Goal: Task Accomplishment & Management: Complete application form

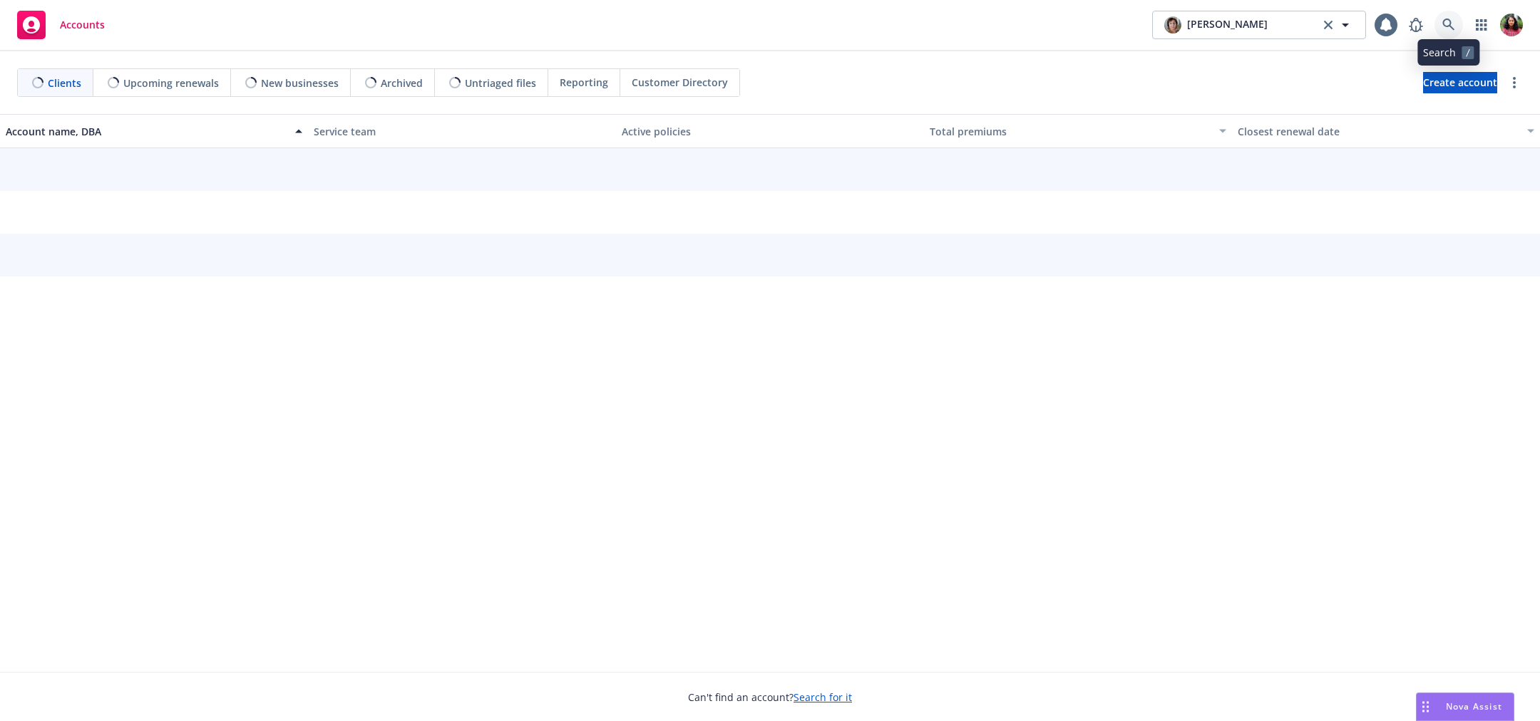
click at [1444, 17] on link at bounding box center [1448, 25] width 29 height 29
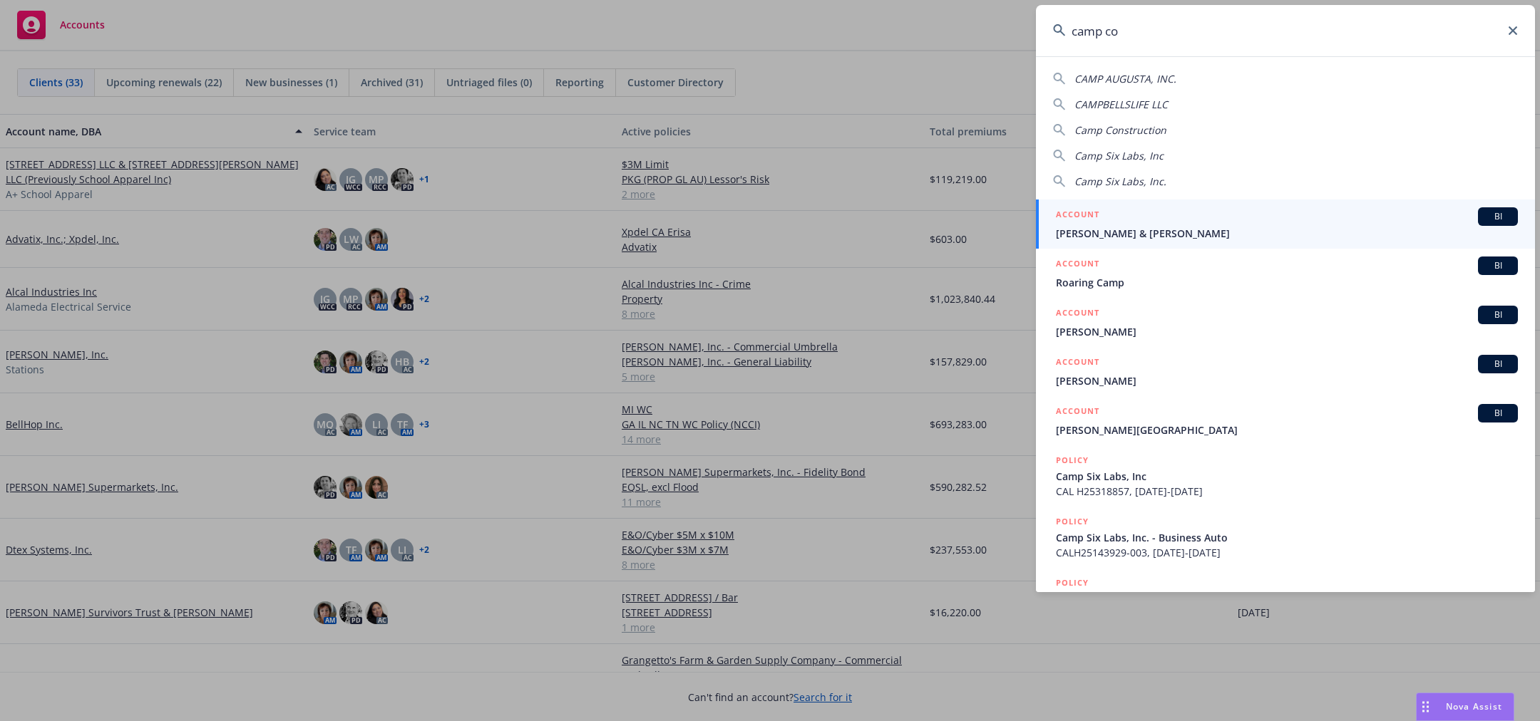
type input "camp con"
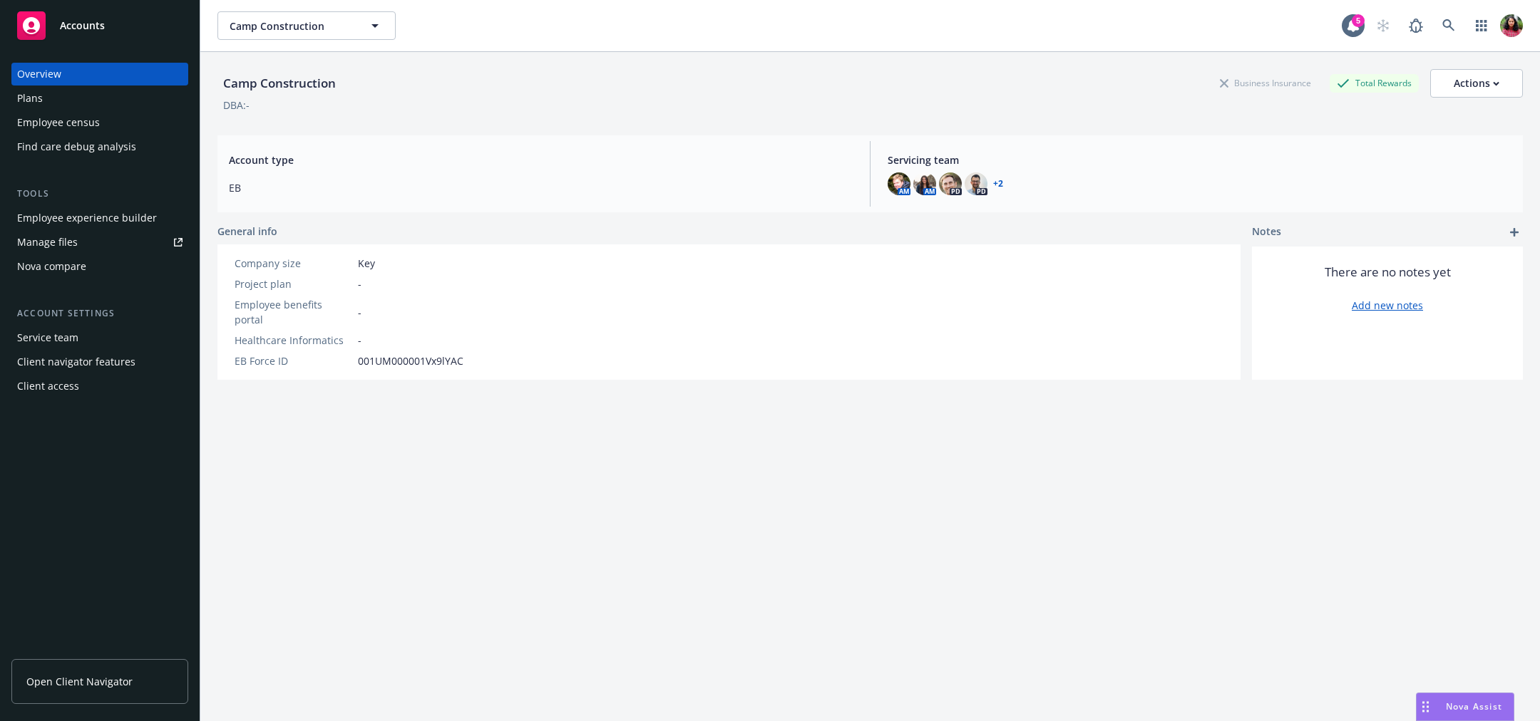
click at [118, 123] on div "Employee census" at bounding box center [99, 122] width 165 height 23
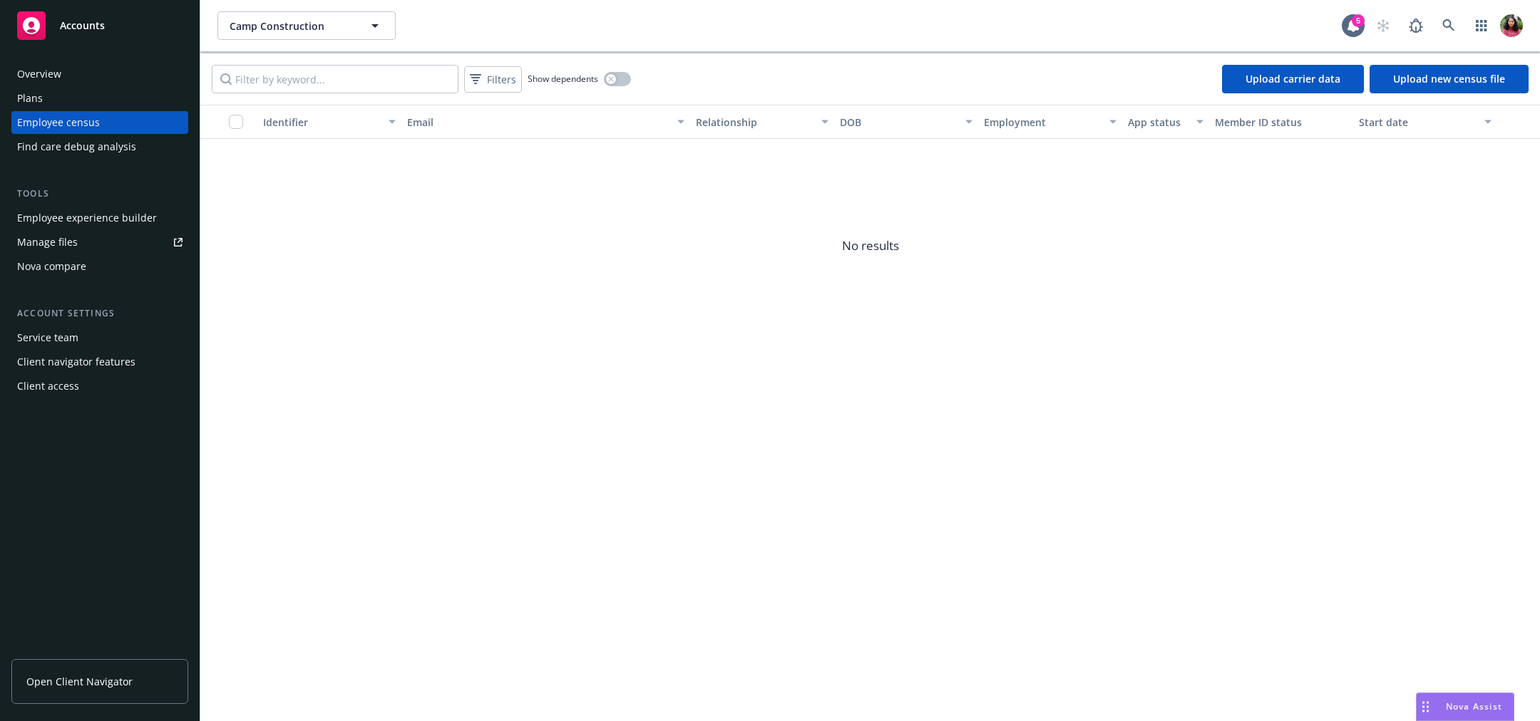
click at [1443, 71] on link "Upload new census file" at bounding box center [1448, 79] width 159 height 29
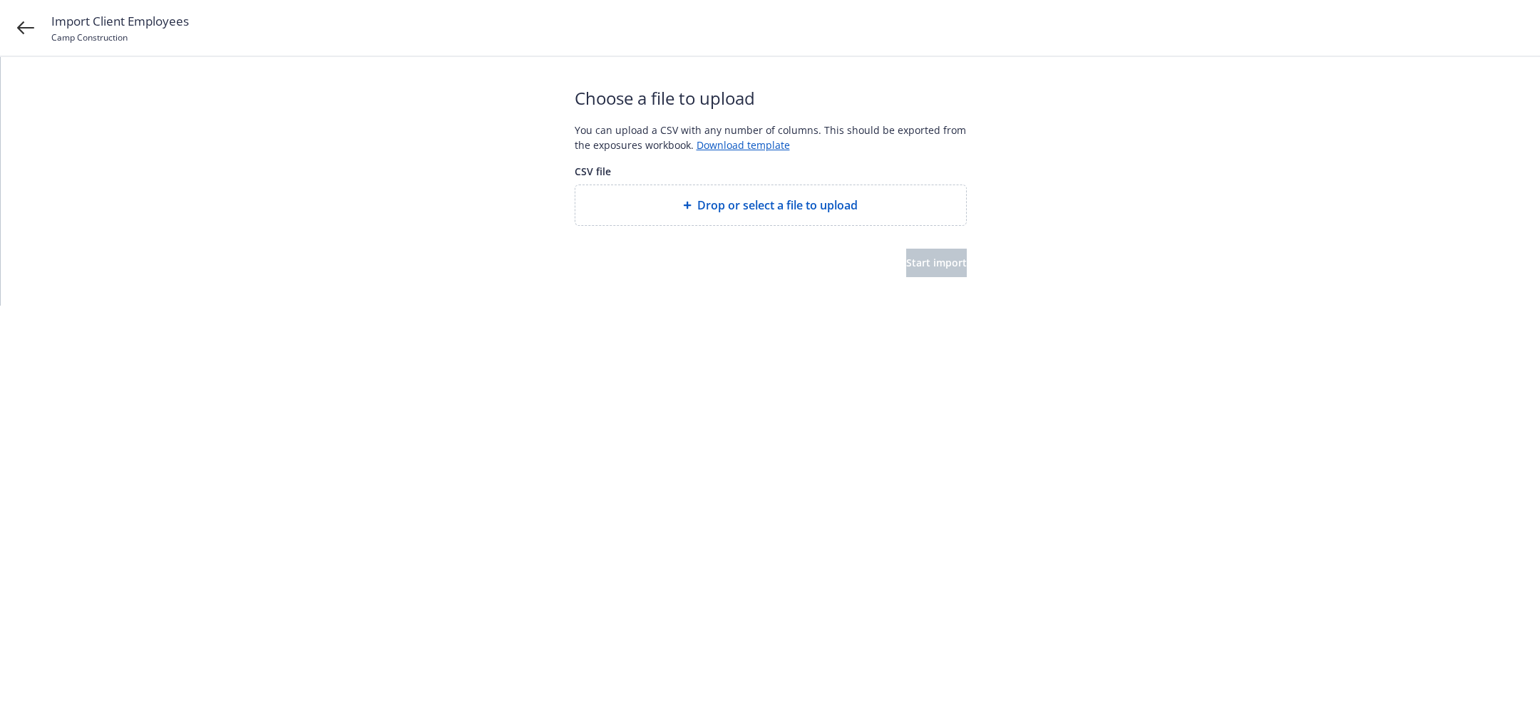
click at [824, 204] on span "Drop or select a file to upload" at bounding box center [777, 205] width 160 height 17
click at [906, 259] on span "Start import" at bounding box center [936, 263] width 61 height 14
